Goal: Task Accomplishment & Management: Manage account settings

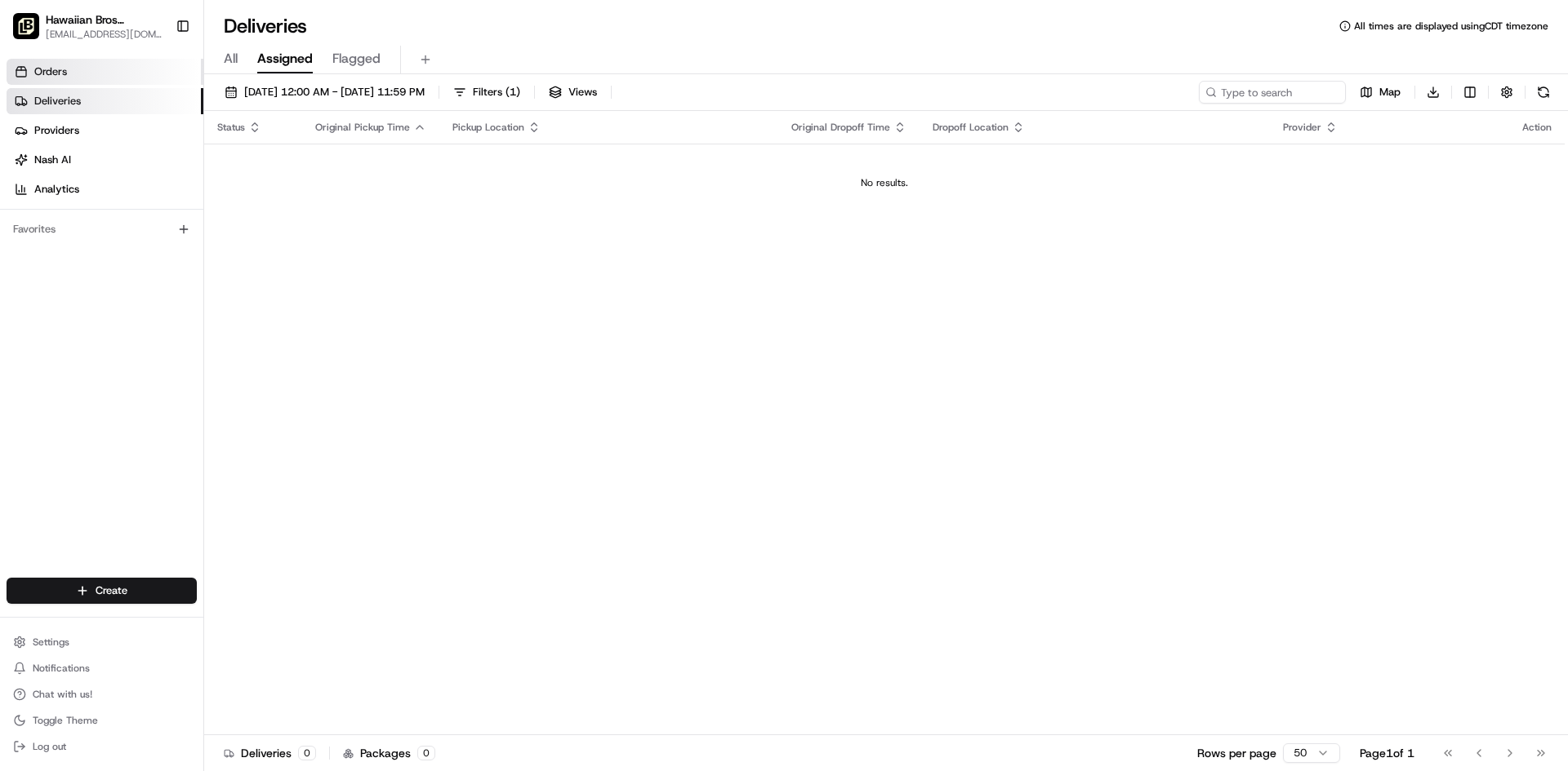
click at [69, 74] on link "Orders" at bounding box center [105, 71] width 197 height 26
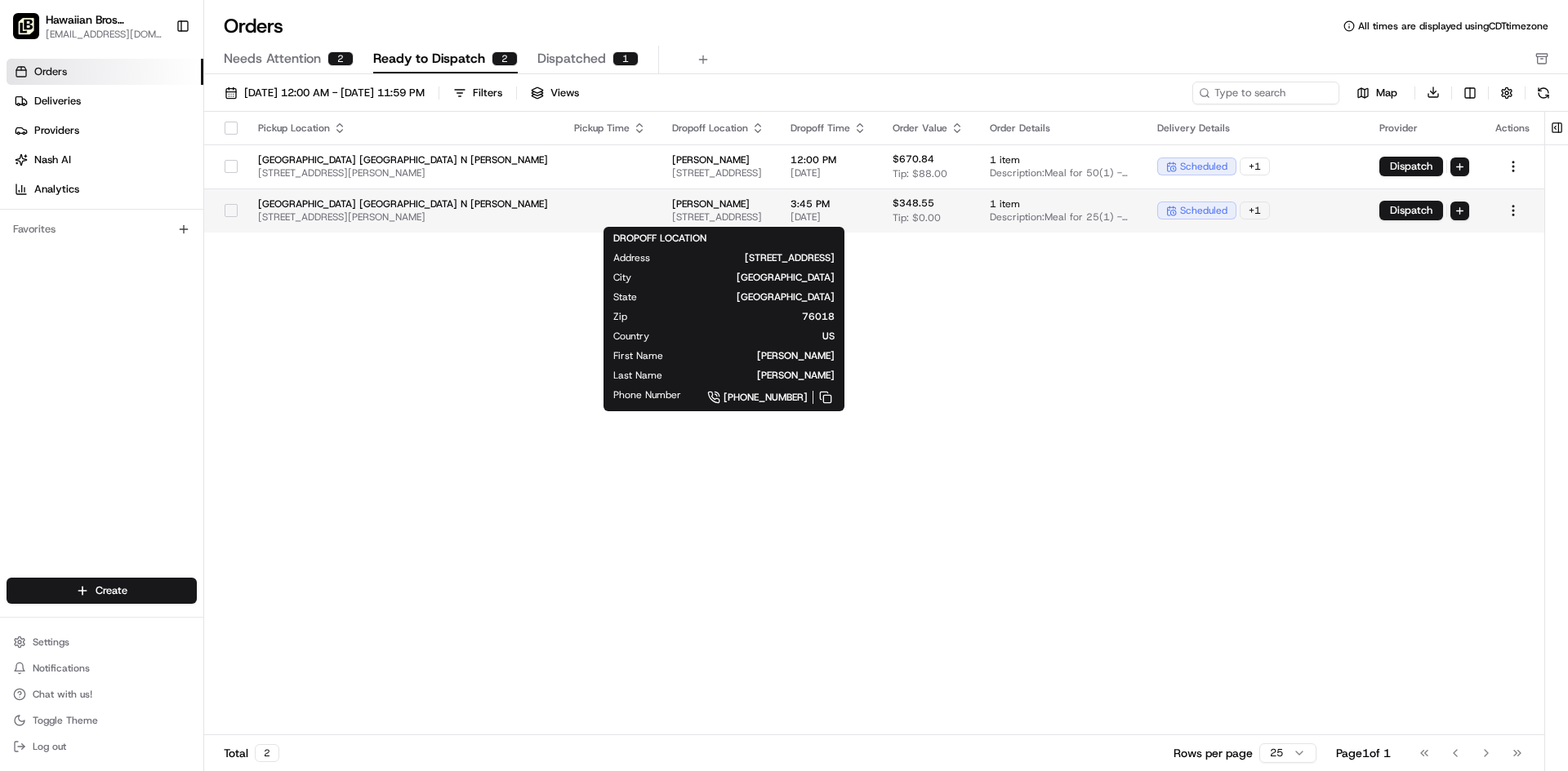
click at [672, 215] on span "[STREET_ADDRESS]" at bounding box center [718, 217] width 92 height 13
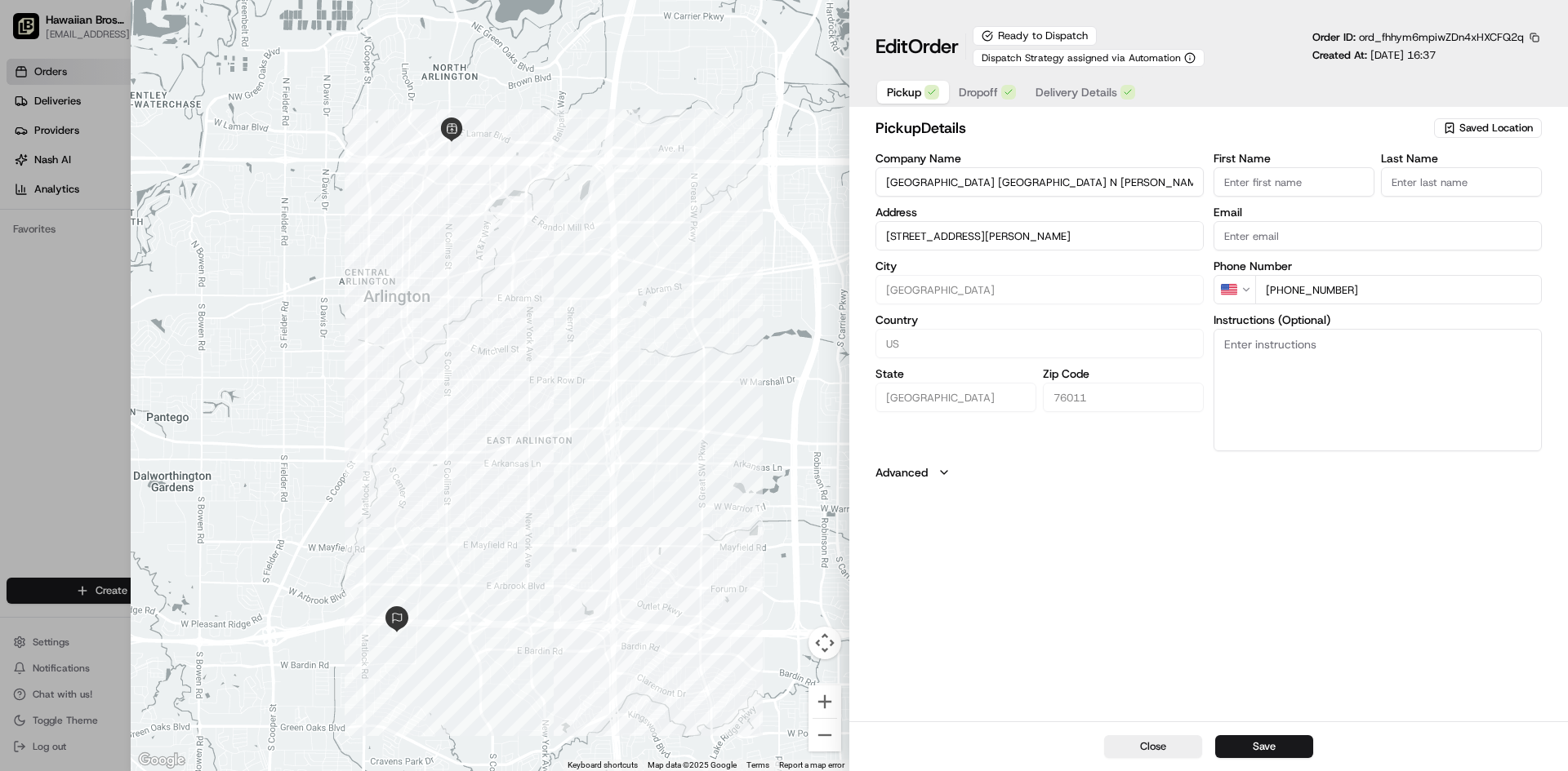
type input "+1"
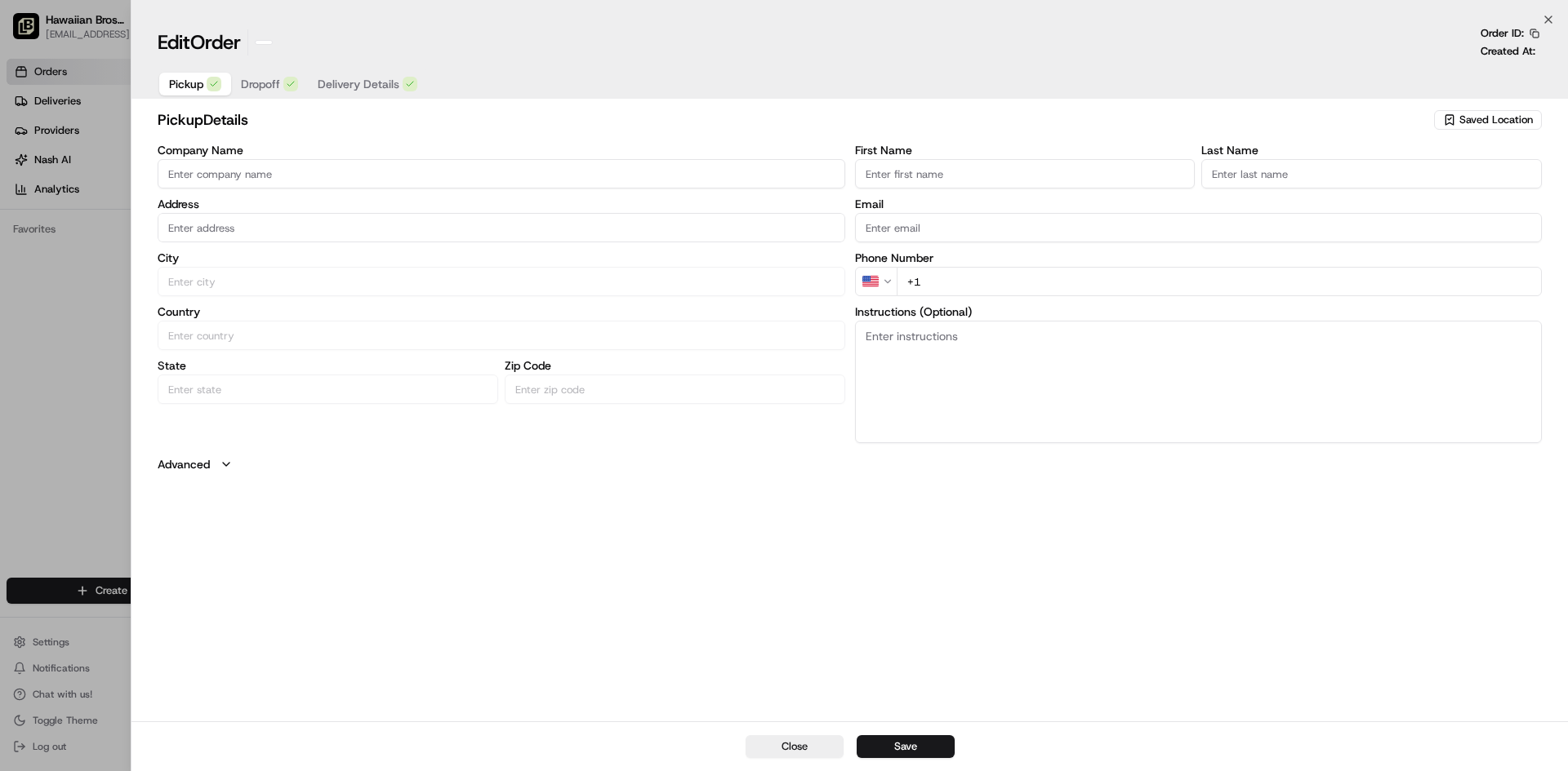
click at [45, 72] on div at bounding box center [784, 386] width 1568 height 771
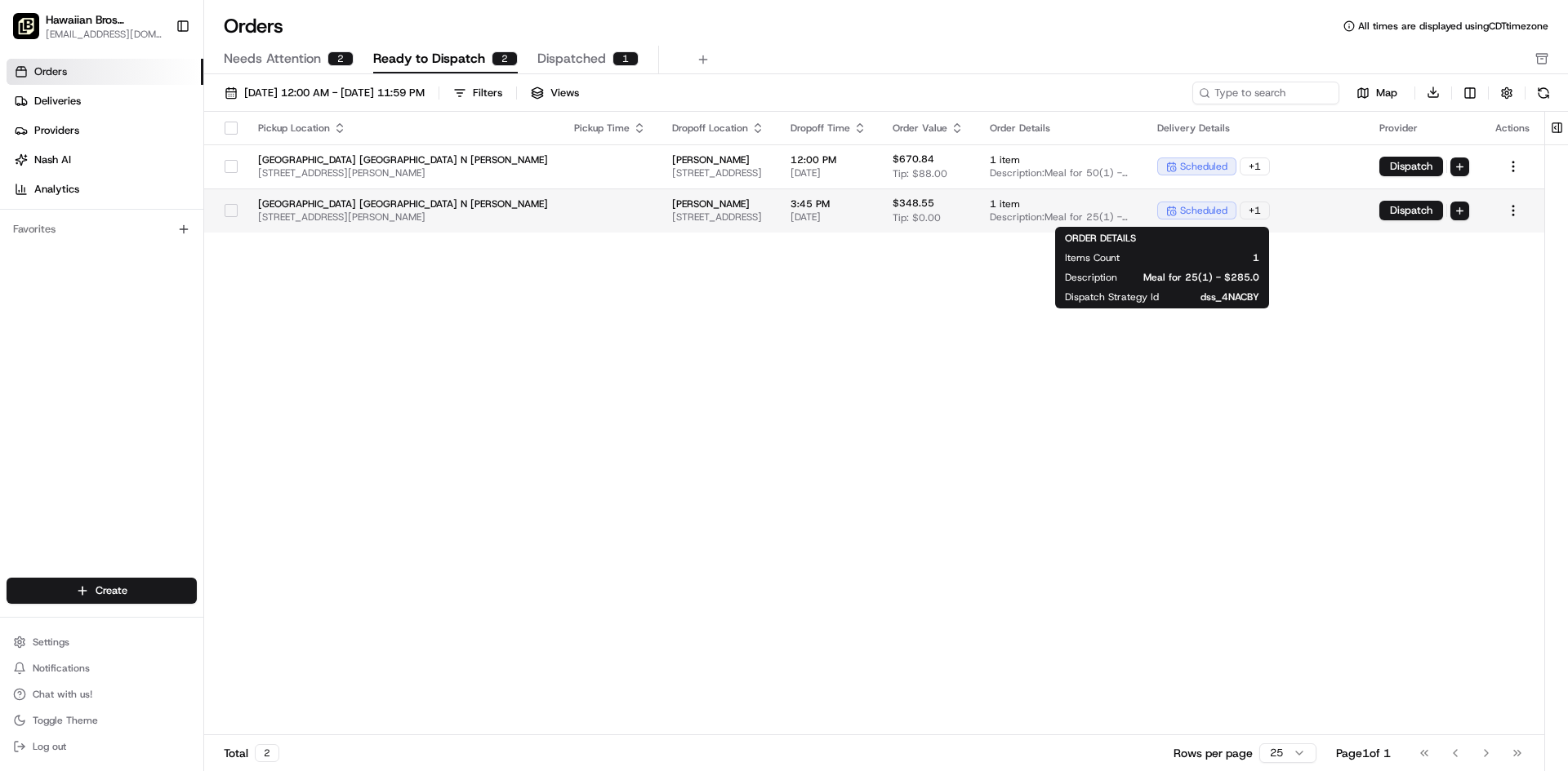
click at [1131, 222] on span "Description: Meal for 25(1) - $285.0" at bounding box center [1060, 217] width 141 height 13
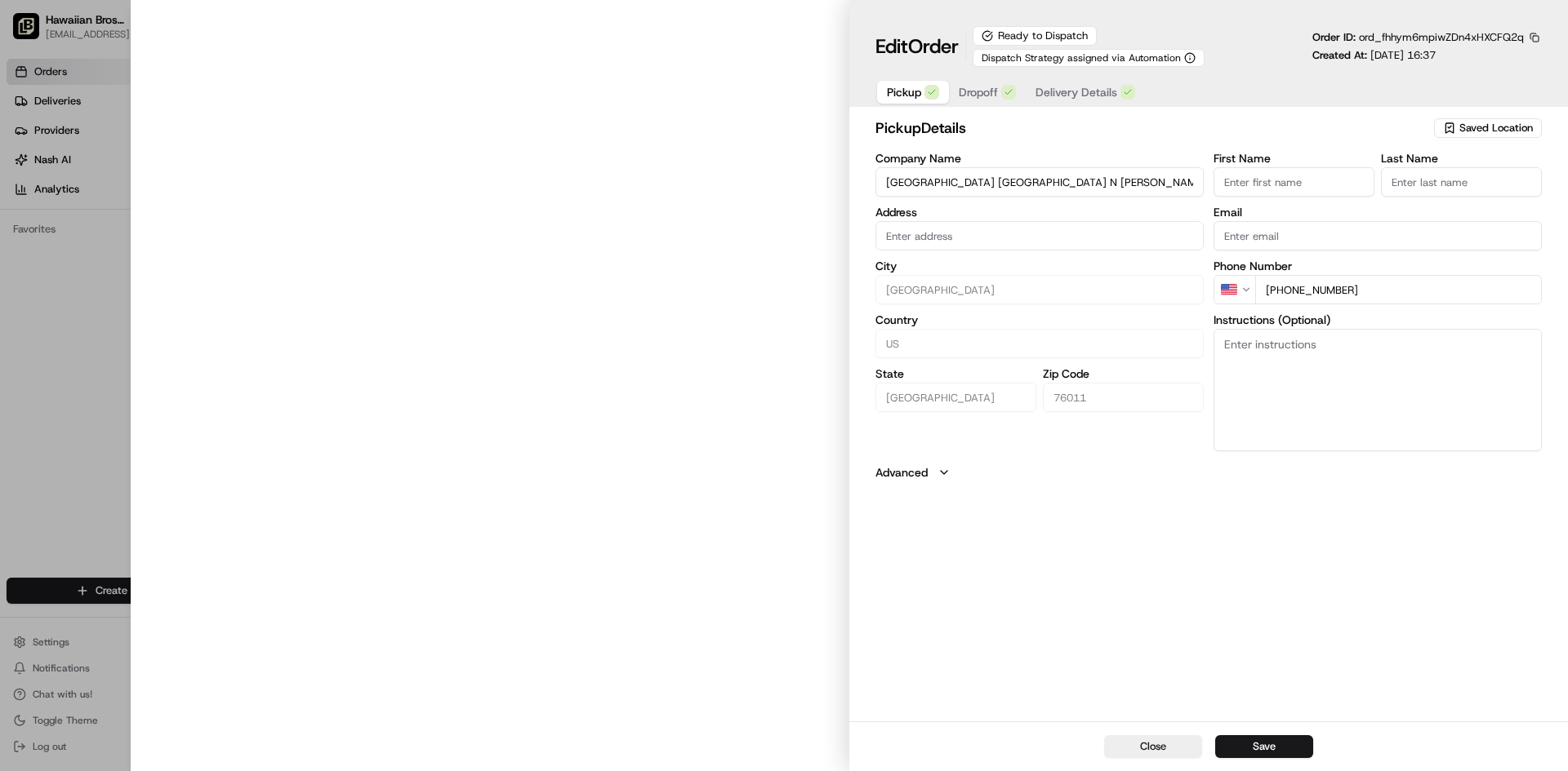
type input "[STREET_ADDRESS][PERSON_NAME]"
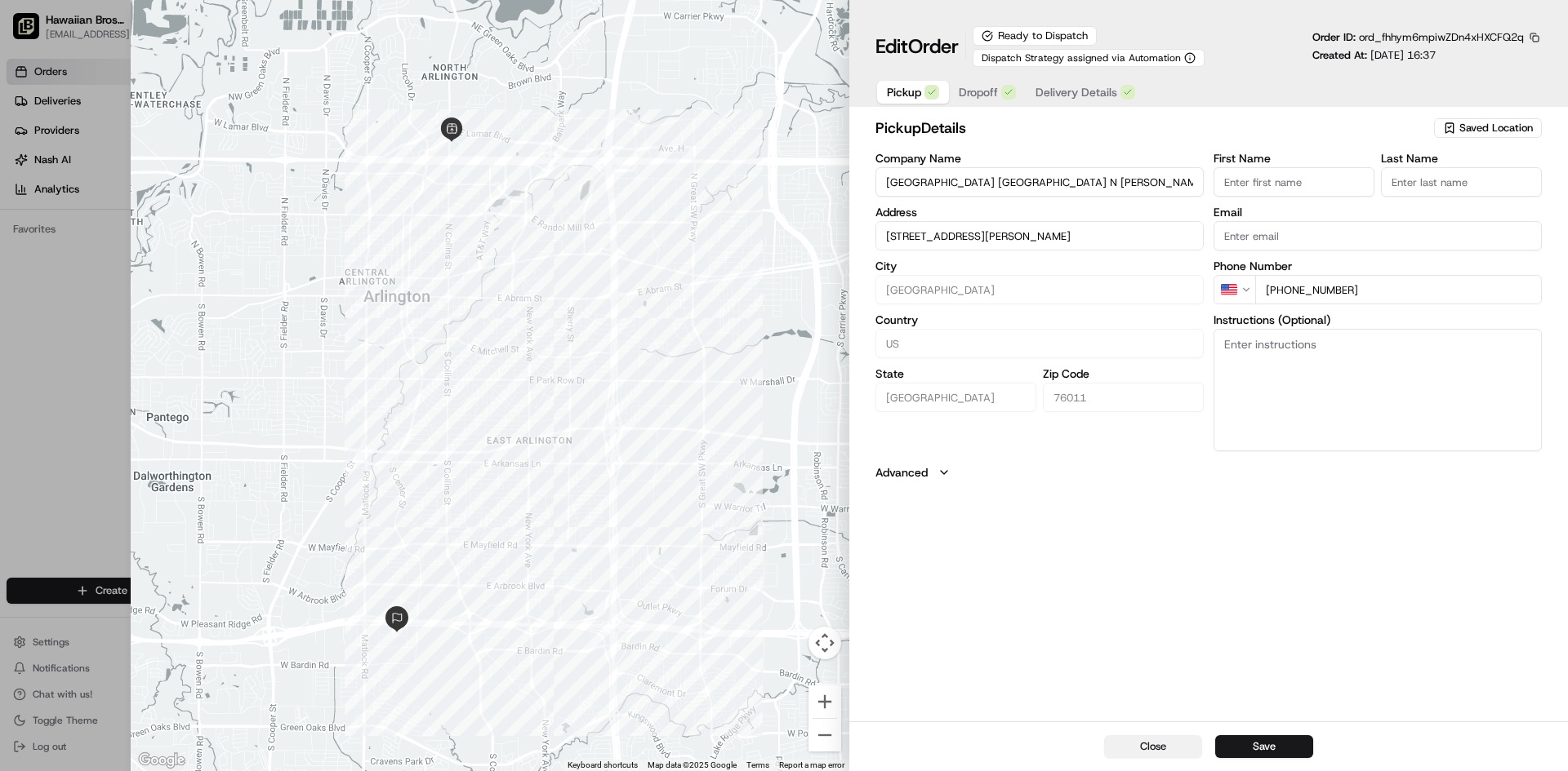
click at [1172, 746] on button "Close" at bounding box center [1153, 746] width 98 height 23
type input "+1"
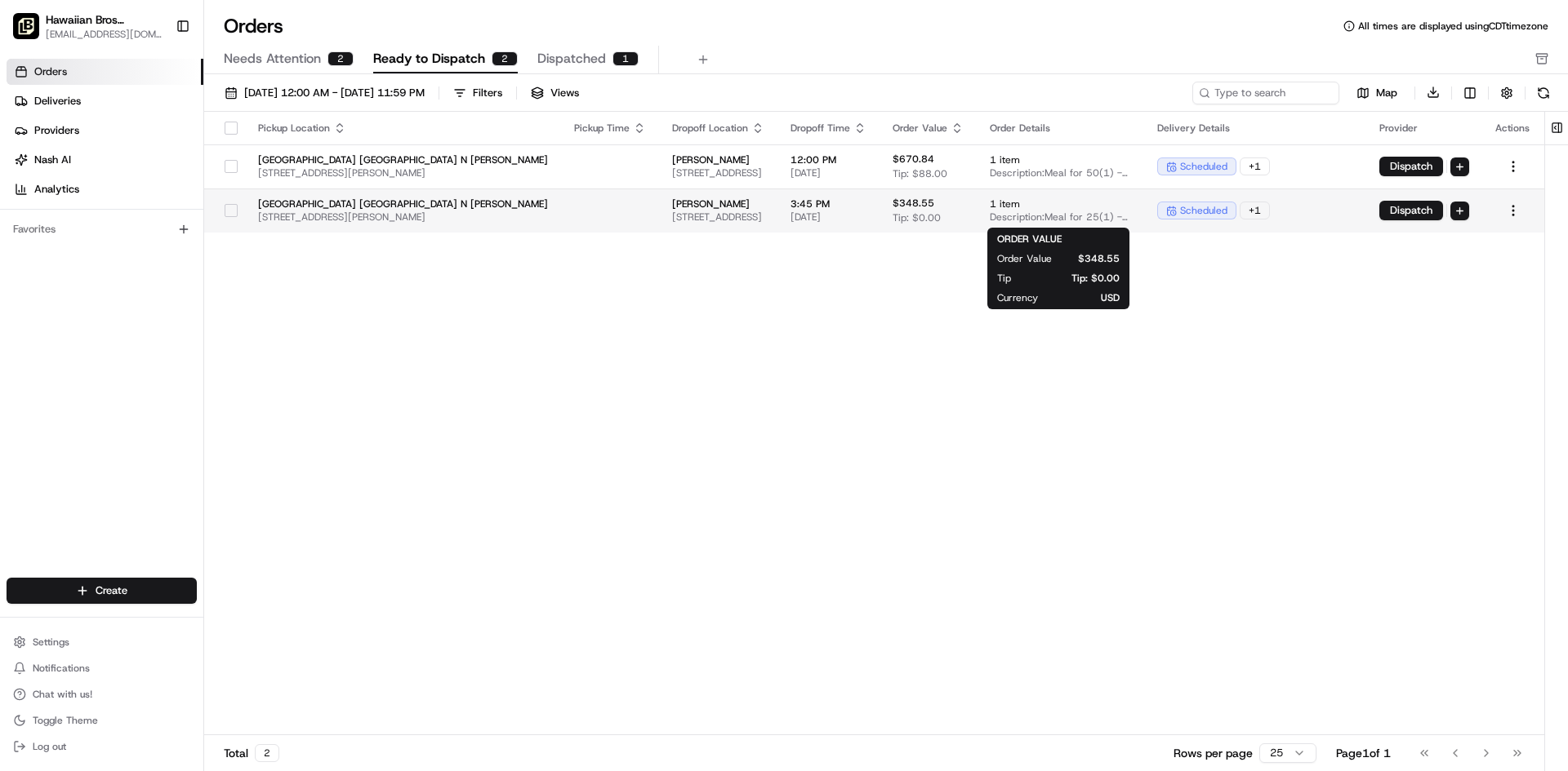
click at [934, 205] on span "$348.55" at bounding box center [912, 203] width 42 height 13
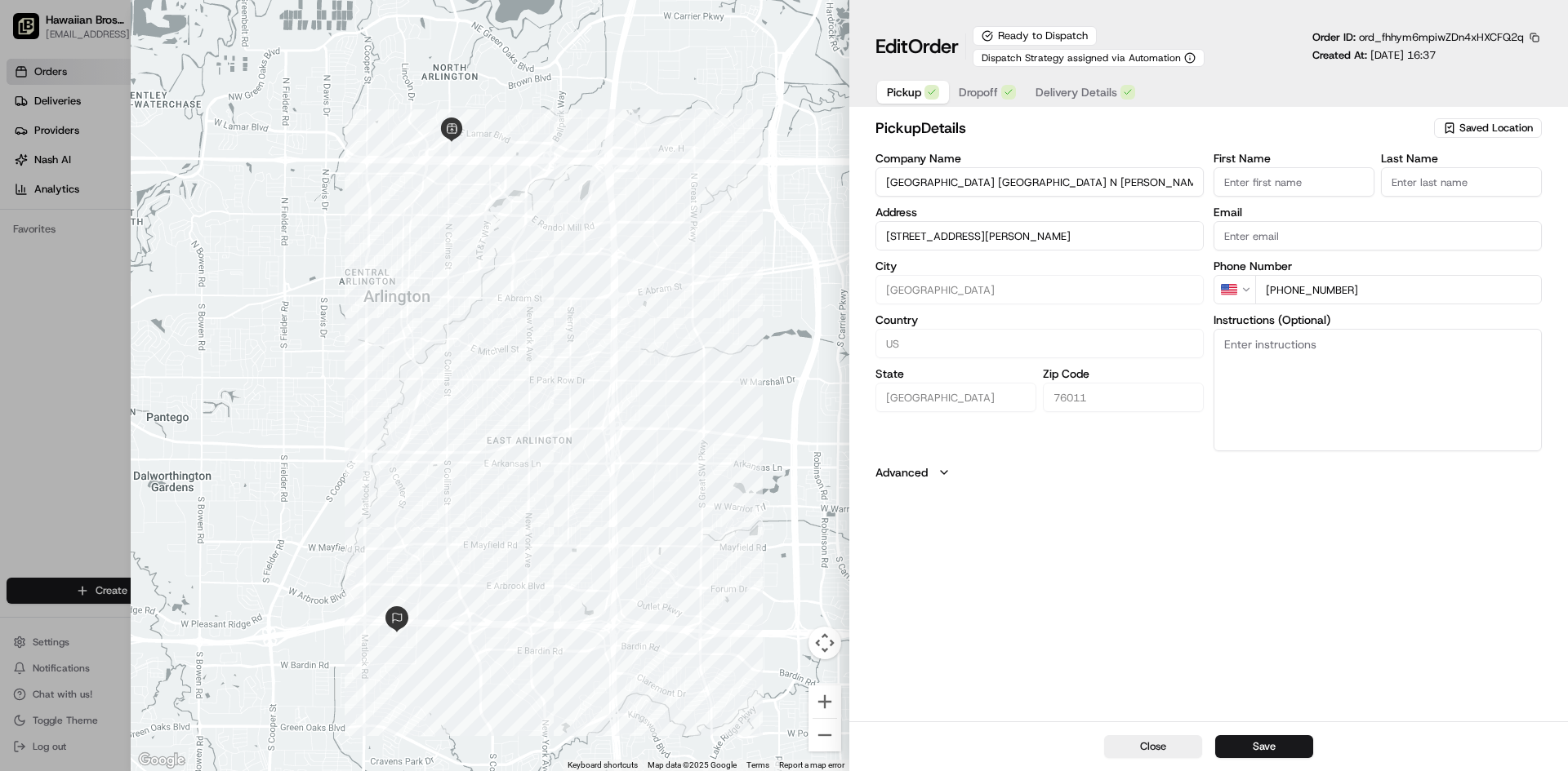
click at [1157, 748] on button "Close" at bounding box center [1153, 746] width 98 height 23
type input "+1"
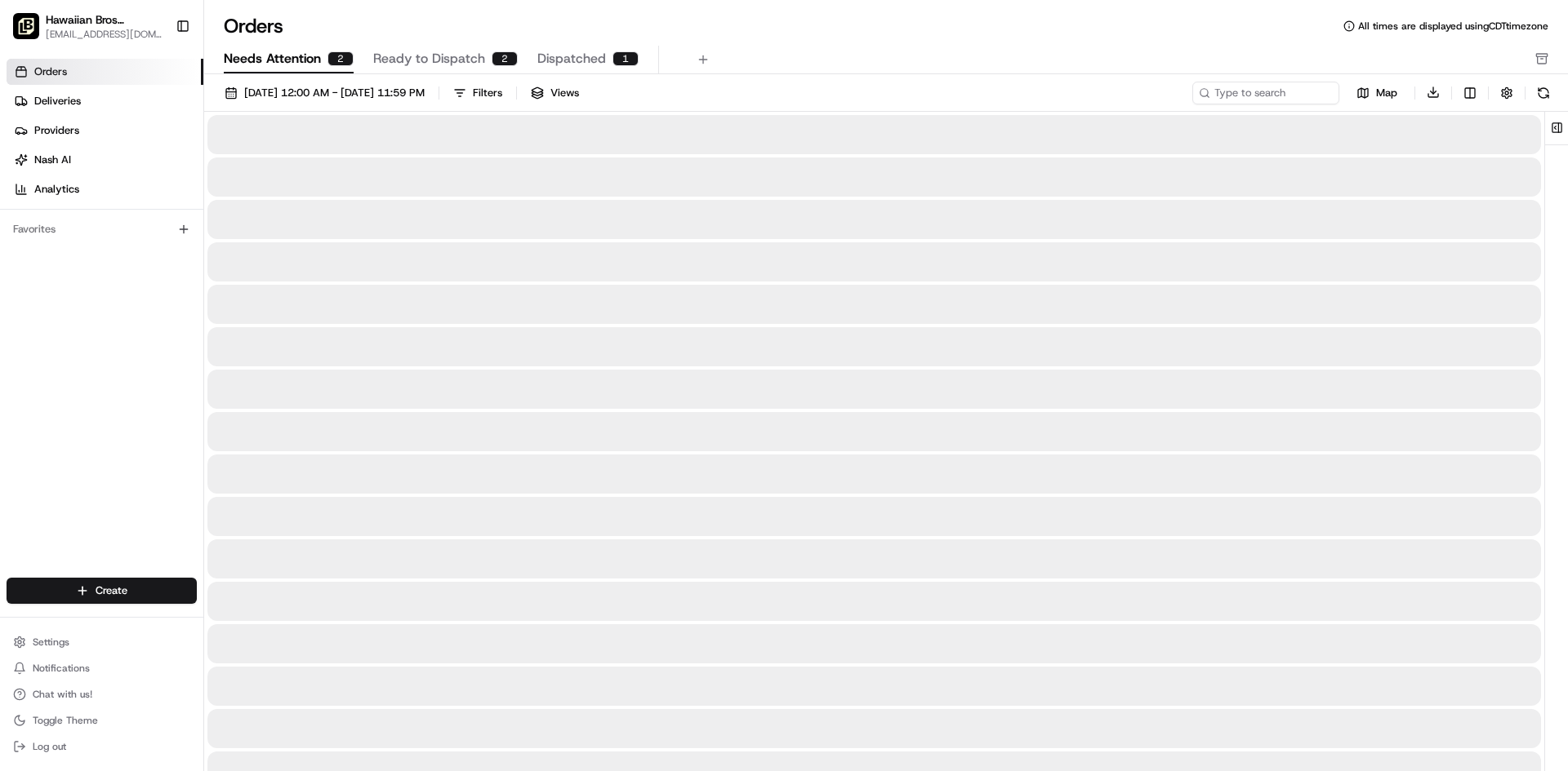
click at [296, 58] on span "Needs Attention" at bounding box center [272, 58] width 97 height 19
click at [432, 54] on span "Ready to Dispatch" at bounding box center [428, 58] width 112 height 19
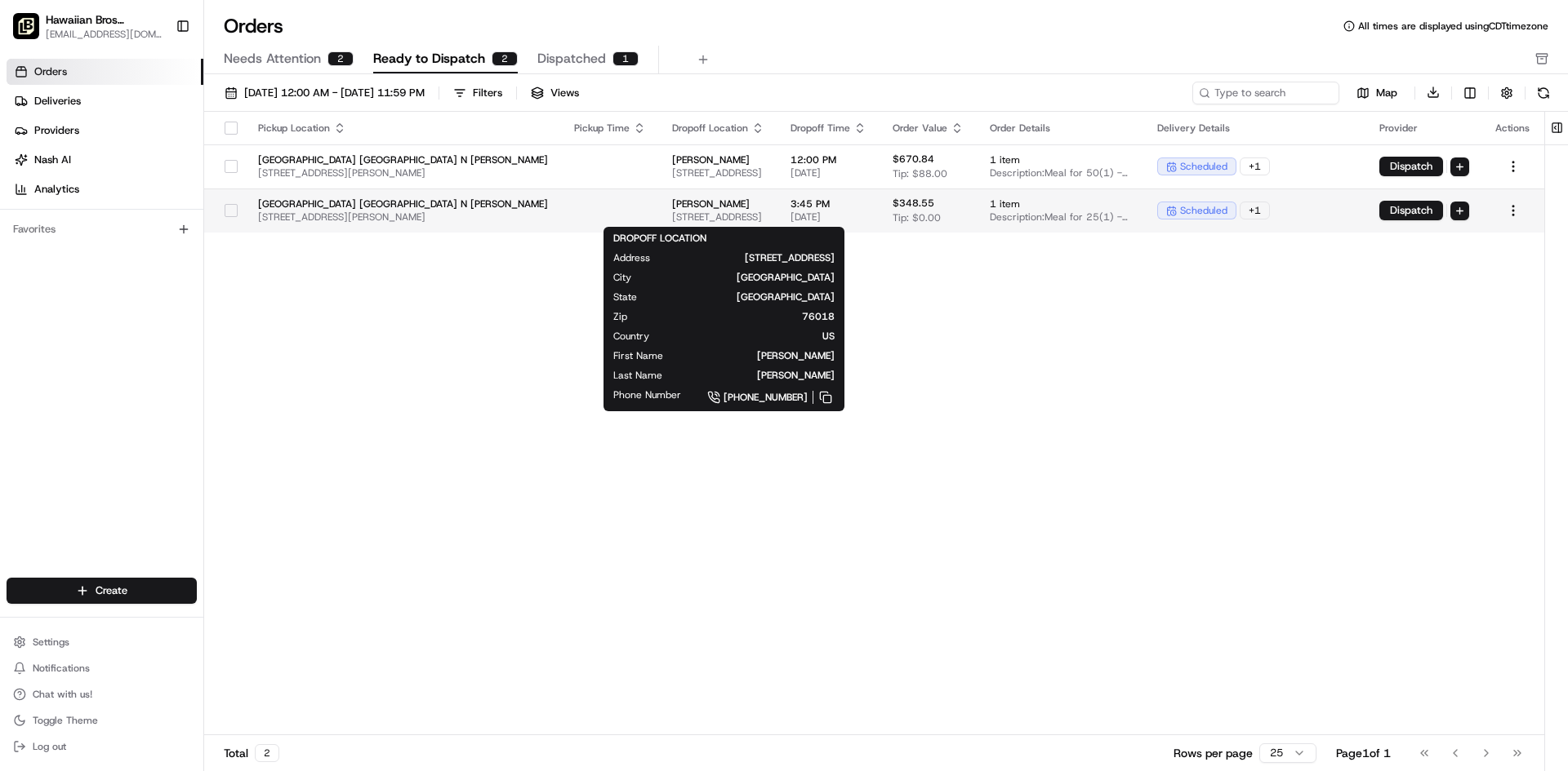
click at [672, 207] on span "[PERSON_NAME]" at bounding box center [718, 204] width 92 height 13
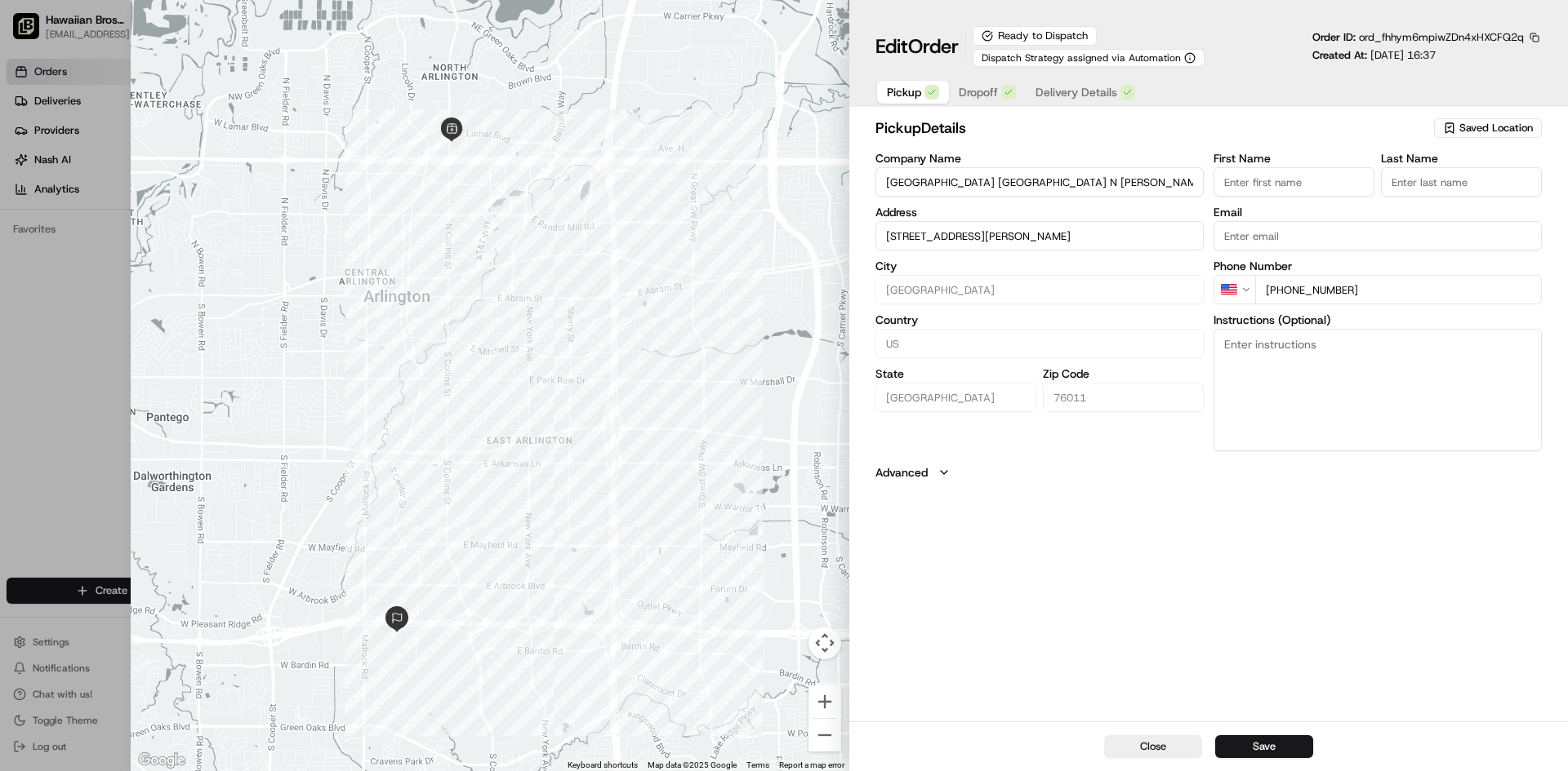
click at [1182, 746] on button "Close" at bounding box center [1153, 746] width 98 height 23
type input "+1"
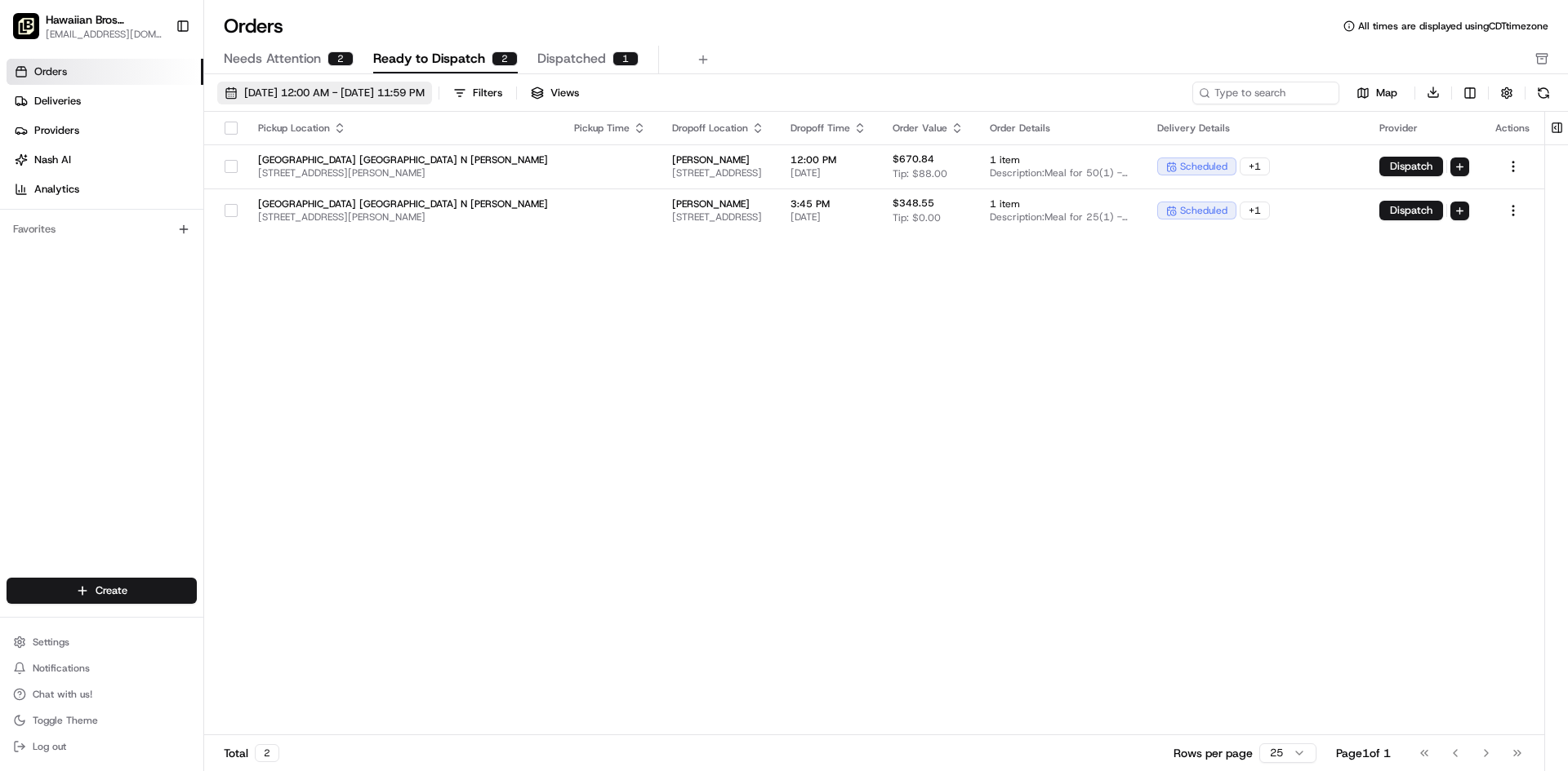
click at [325, 103] on button "[DATE] 12:00 AM - [DATE] 11:59 PM" at bounding box center [325, 93] width 215 height 23
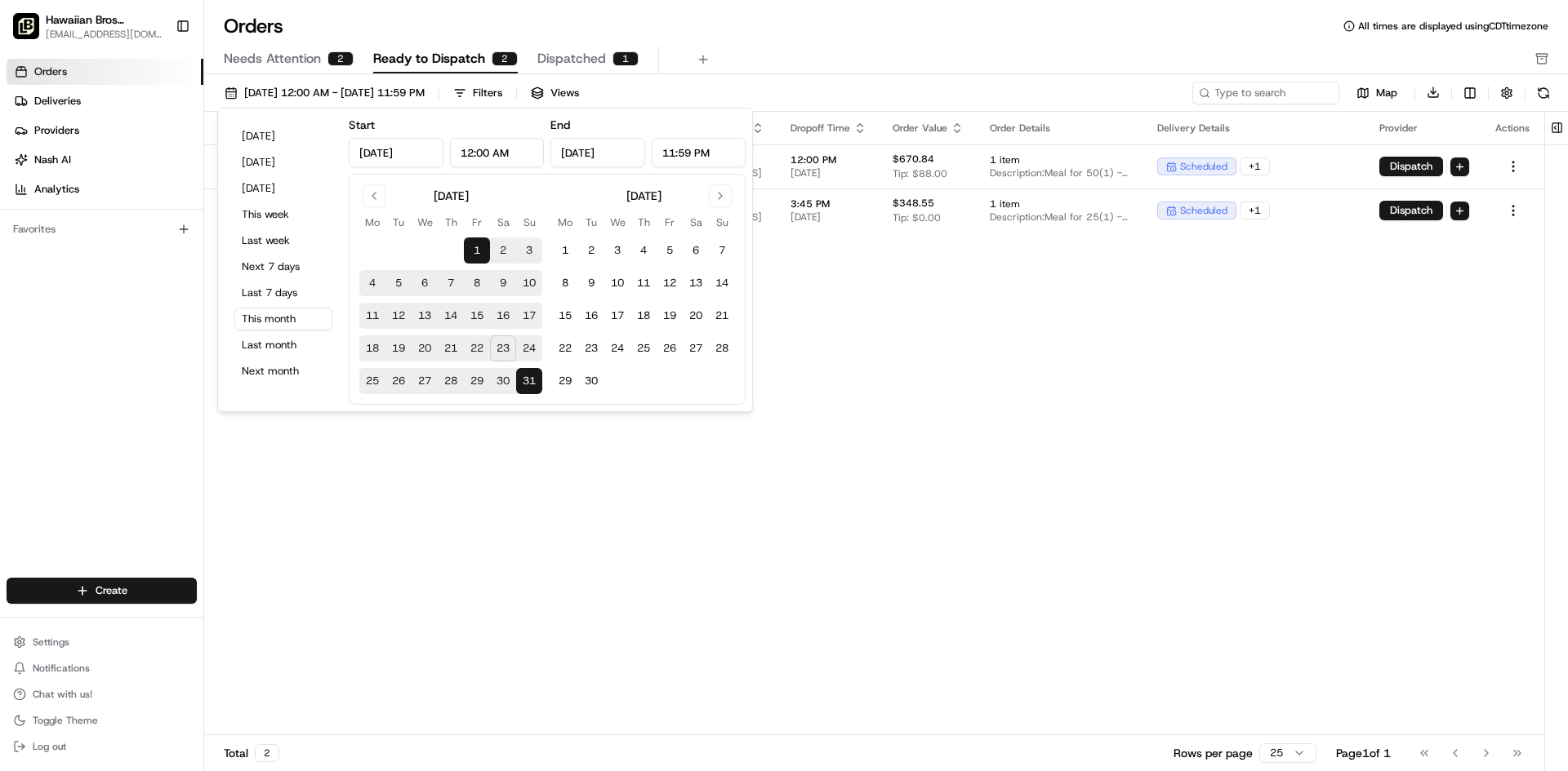
drag, startPoint x: 620, startPoint y: 462, endPoint x: 722, endPoint y: 376, distance: 133.4
click at [621, 461] on div "Pickup Location Pickup Time Dropoff Location Dropoff Time Order Value Order Det…" at bounding box center [873, 424] width 1340 height 625
